Goal: Task Accomplishment & Management: Manage account settings

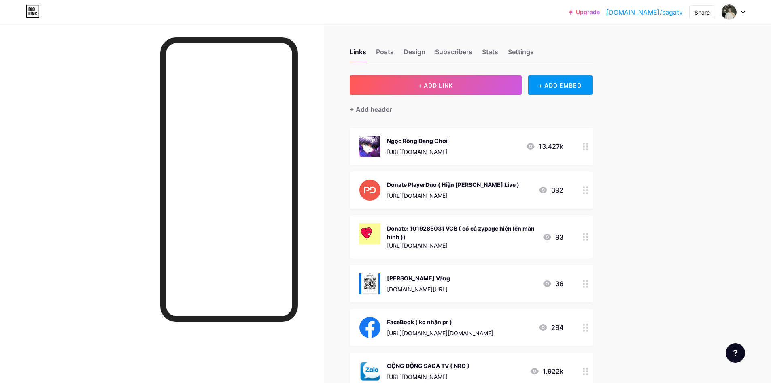
click at [408, 142] on div "Ngọc Rồng Đang Chơi" at bounding box center [417, 140] width 61 height 9
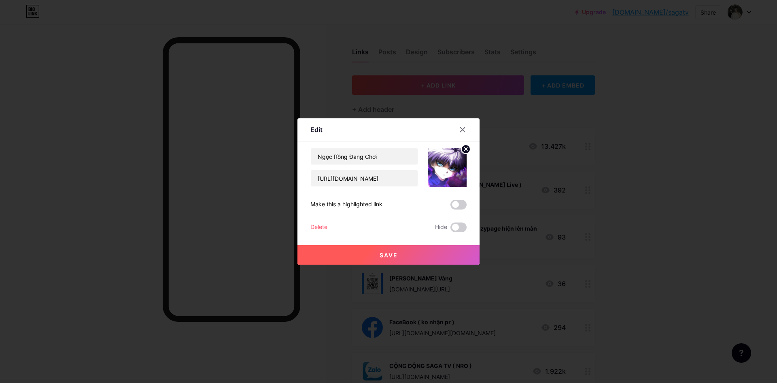
click at [350, 87] on div at bounding box center [388, 191] width 777 height 383
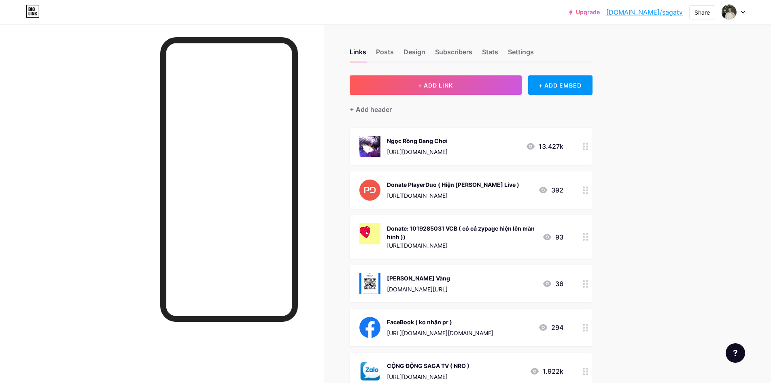
drag, startPoint x: 66, startPoint y: 174, endPoint x: 163, endPoint y: 174, distance: 97.2
click at [68, 174] on div at bounding box center [162, 215] width 324 height 383
click at [434, 152] on div "[URL][DOMAIN_NAME]" at bounding box center [417, 151] width 61 height 9
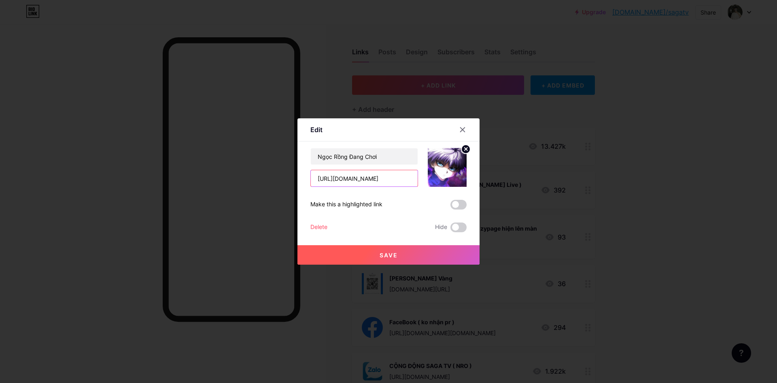
click at [374, 179] on input "[URL][DOMAIN_NAME]" at bounding box center [364, 178] width 107 height 16
paste input "mnogbu143"
type input "[URL][DOMAIN_NAME]"
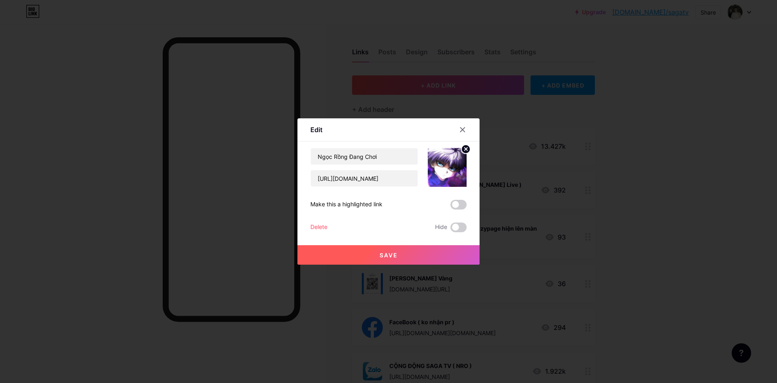
click at [361, 245] on button "Save" at bounding box center [389, 254] width 182 height 19
